Goal: Browse casually

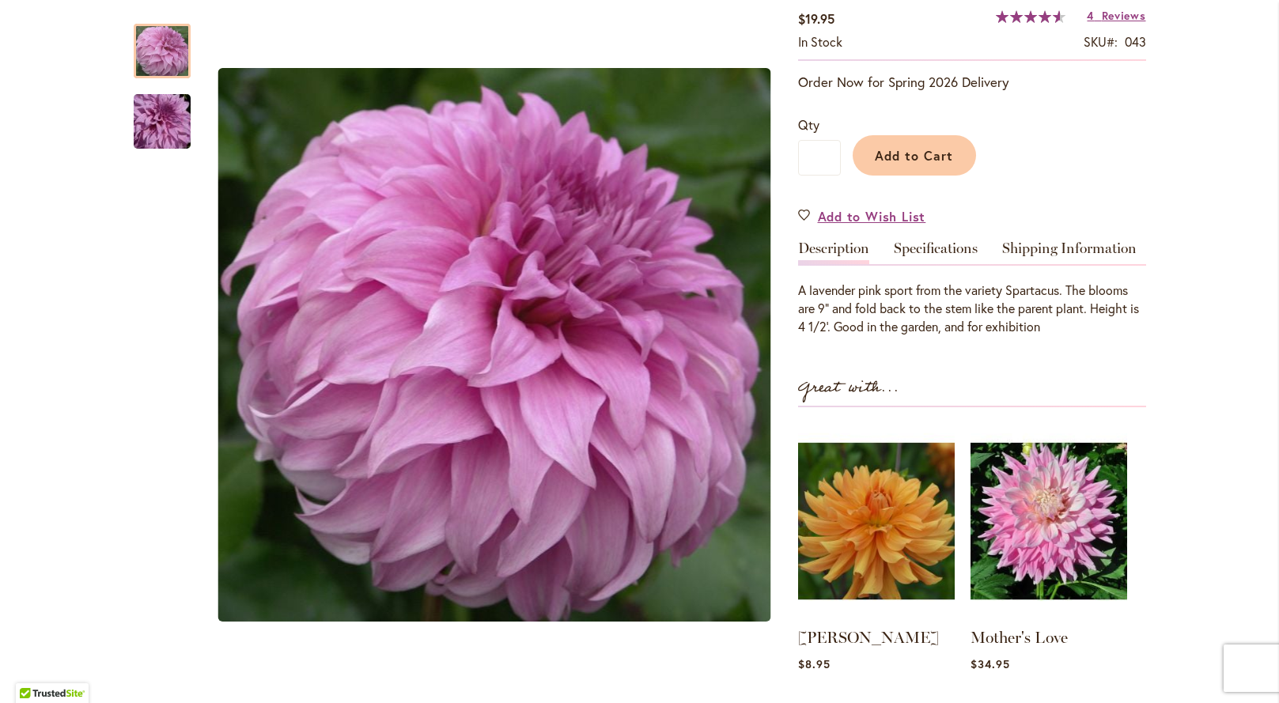
scroll to position [403, 0]
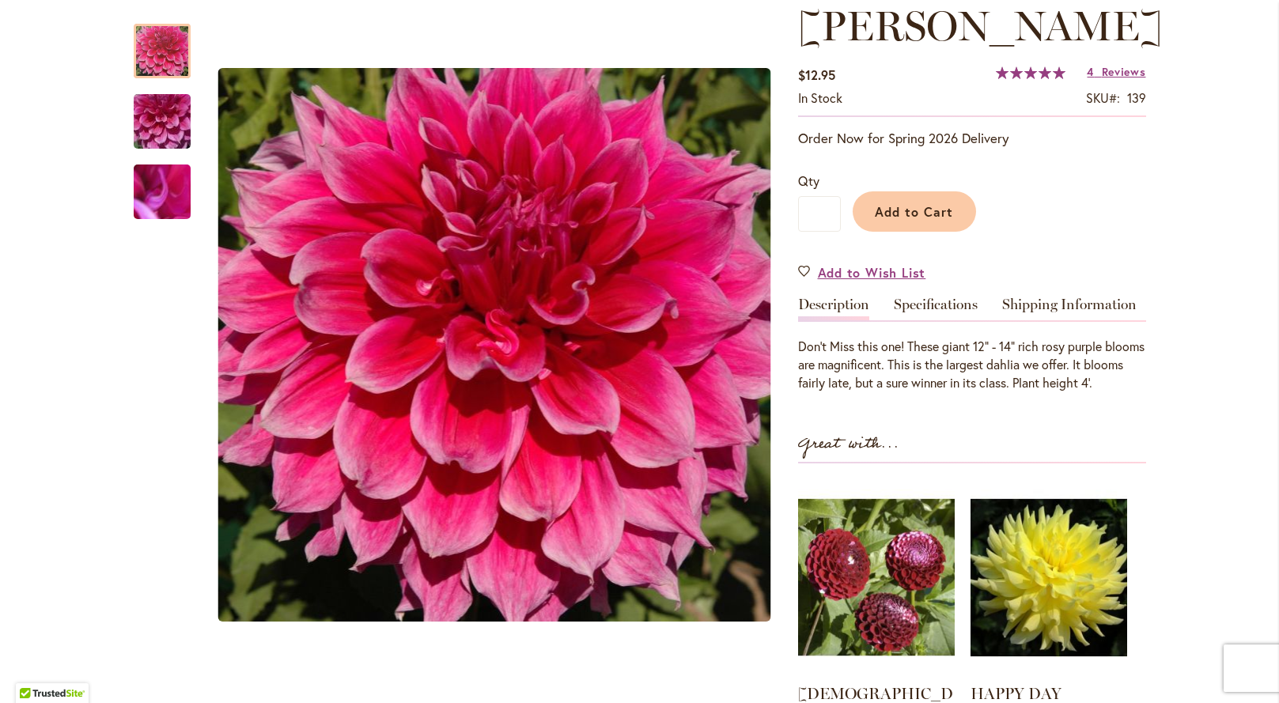
scroll to position [238, 0]
